Goal: Book appointment/travel/reservation

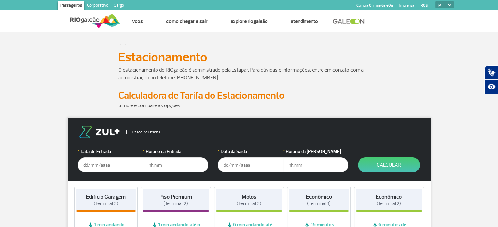
click at [214, 78] on p "O estacionamento do RIOgaleão é administrado pela Estapar. Para dúvidas e infor…" at bounding box center [249, 74] width 262 height 16
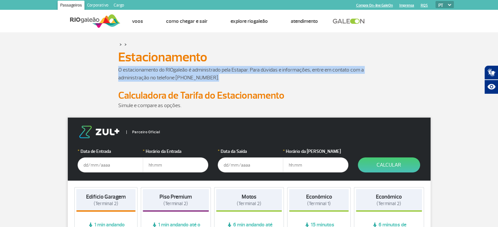
drag, startPoint x: 118, startPoint y: 70, endPoint x: 213, endPoint y: 79, distance: 96.0
click at [213, 79] on p "O estacionamento do RIOgaleão é administrado pela Estapar. Para dúvidas e infor…" at bounding box center [249, 74] width 262 height 16
copy p "O estacionamento do RIOgaleão é administrado pela Estapar. Para dúvidas e infor…"
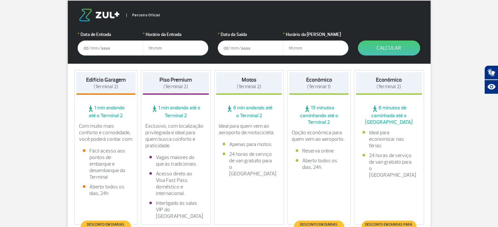
scroll to position [118, 0]
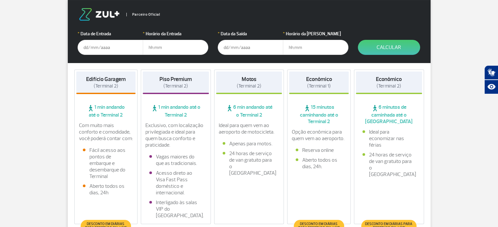
click at [130, 45] on input "text" at bounding box center [110, 47] width 65 height 15
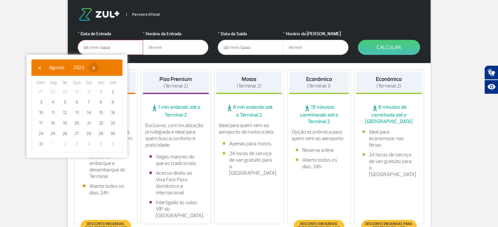
click at [99, 68] on span "›" at bounding box center [94, 68] width 10 height 10
click at [75, 94] on span "3" at bounding box center [77, 92] width 10 height 10
type input "[DATE]"
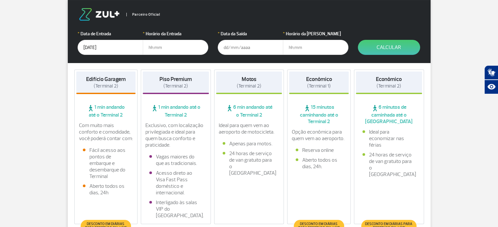
click at [154, 50] on input "text" at bounding box center [175, 47] width 65 height 15
type input "03:30"
click at [231, 47] on input "text" at bounding box center [250, 47] width 65 height 15
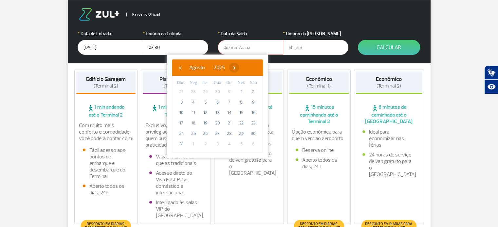
click at [239, 69] on span "›" at bounding box center [234, 68] width 10 height 10
click at [191, 102] on span "8" at bounding box center [193, 102] width 10 height 10
type input "[DATE]"
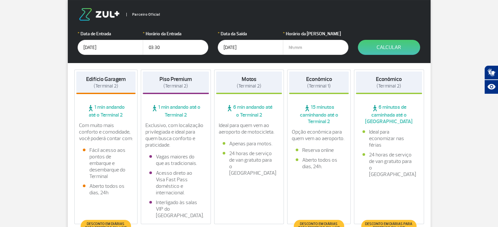
click at [292, 48] on input "text" at bounding box center [315, 47] width 65 height 15
type input "13:30"
click at [381, 46] on button "Calcular" at bounding box center [389, 47] width 62 height 15
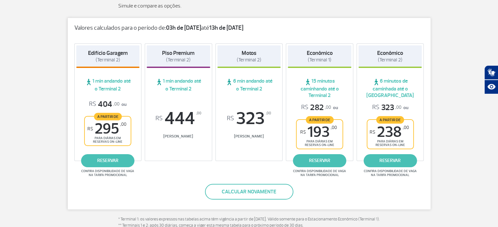
scroll to position [102, 0]
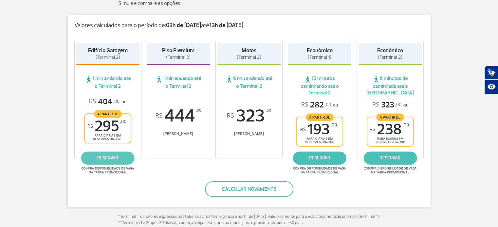
click at [111, 157] on link "reservar" at bounding box center [107, 158] width 53 height 13
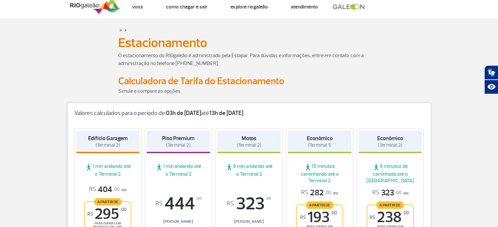
scroll to position [0, 0]
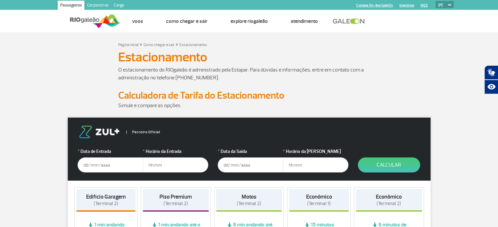
click at [90, 165] on input "text" at bounding box center [110, 165] width 65 height 15
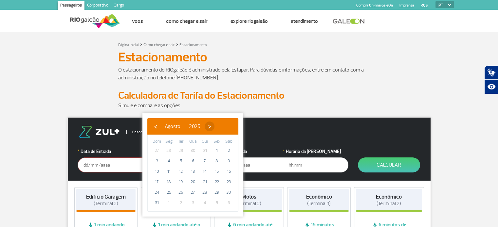
click at [214, 126] on span "›" at bounding box center [210, 127] width 10 height 10
click at [190, 153] on span "3" at bounding box center [193, 151] width 10 height 10
type input "[DATE]"
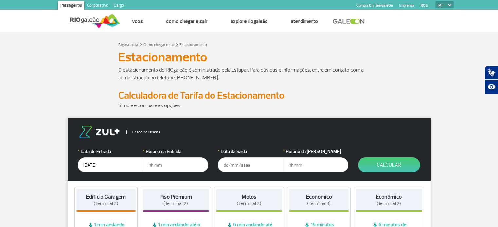
click at [150, 168] on input "text" at bounding box center [175, 165] width 65 height 15
type input "03:00"
click at [225, 165] on input "text" at bounding box center [250, 165] width 65 height 15
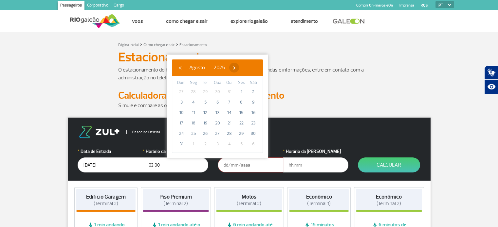
click at [239, 69] on span "›" at bounding box center [234, 68] width 10 height 10
click at [192, 104] on span "8" at bounding box center [193, 102] width 10 height 10
type input "[DATE]"
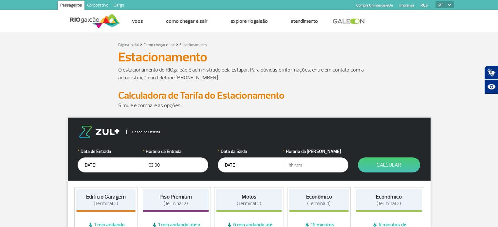
click at [289, 166] on input "text" at bounding box center [315, 165] width 65 height 15
type input "14:00"
click at [397, 166] on button "Calcular" at bounding box center [389, 165] width 62 height 15
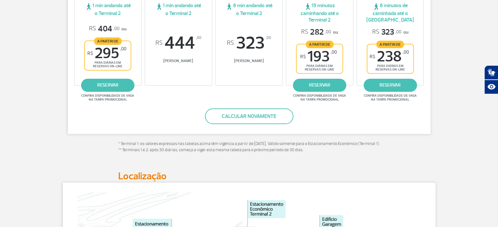
scroll to position [181, 0]
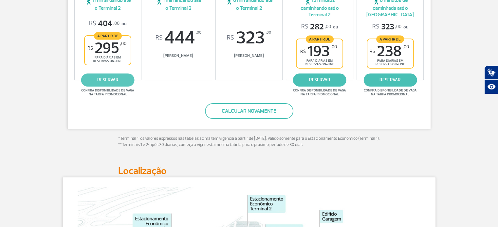
click at [102, 78] on link "reservar" at bounding box center [107, 80] width 53 height 13
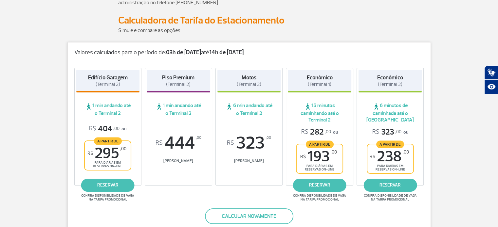
scroll to position [74, 0]
